Goal: Navigation & Orientation: Go to known website

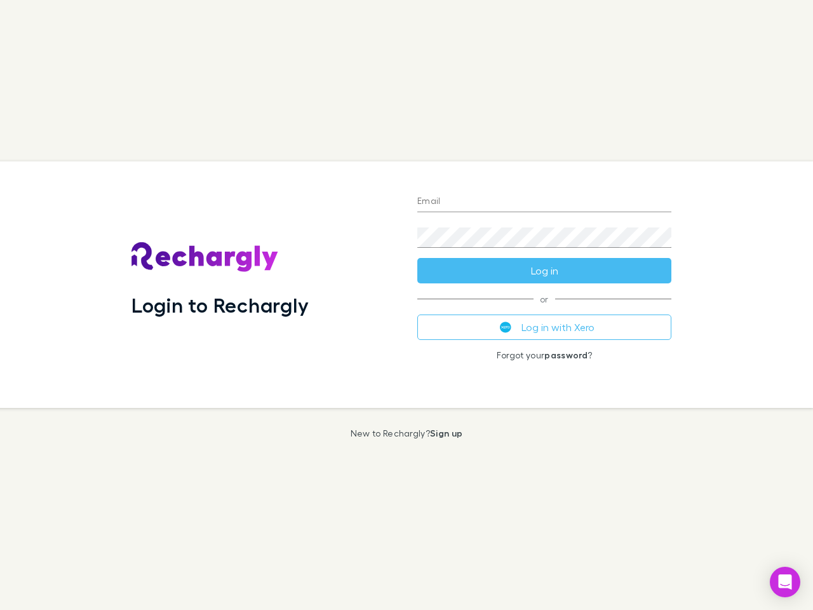
click at [407, 305] on div "Login to Rechargly" at bounding box center [264, 284] width 286 height 247
click at [544, 202] on input "Email" at bounding box center [544, 202] width 254 height 20
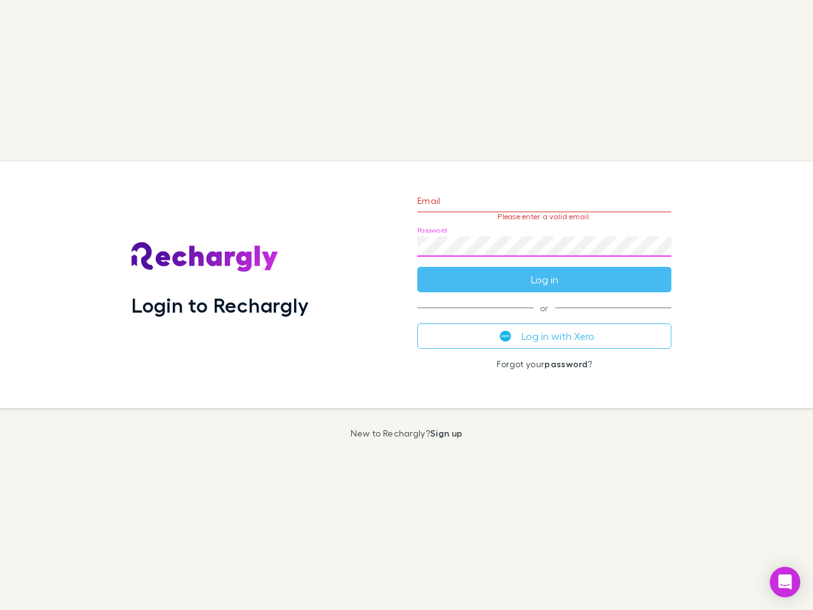
click at [544, 271] on form "Email Please enter a valid email. Password Log in" at bounding box center [544, 237] width 254 height 111
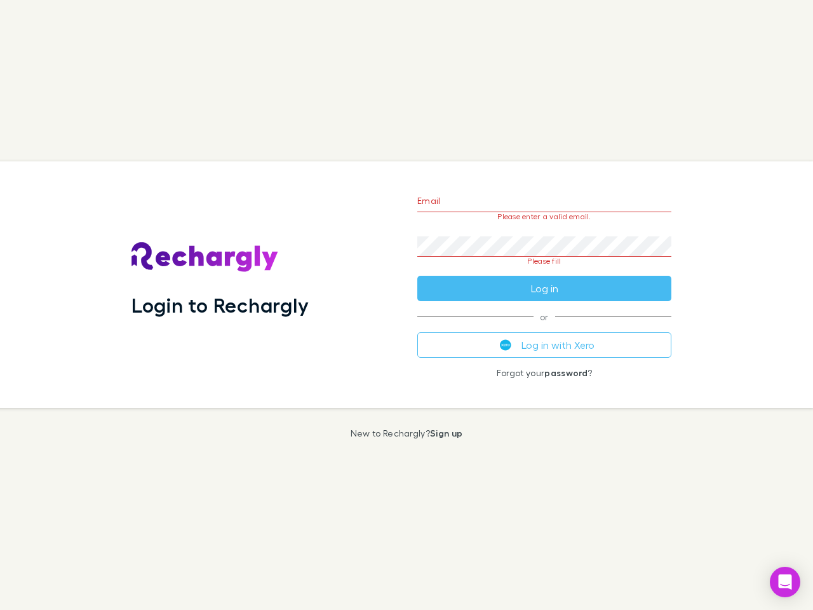
click at [544, 327] on div "Email Please enter a valid email. Password Please fill Log in or Log in with Xe…" at bounding box center [544, 284] width 274 height 247
click at [785, 582] on icon "Open Intercom Messenger" at bounding box center [785, 581] width 13 height 15
